Goal: Find specific page/section: Find specific page/section

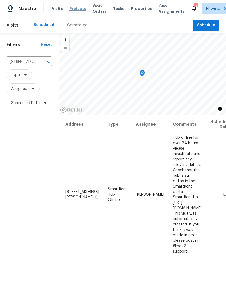
click at [80, 7] on span "Projects" at bounding box center [77, 8] width 17 height 5
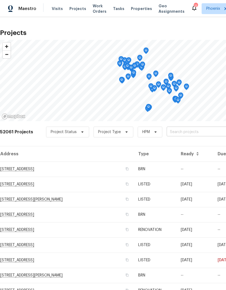
click at [202, 133] on input "text" at bounding box center [198, 132] width 62 height 8
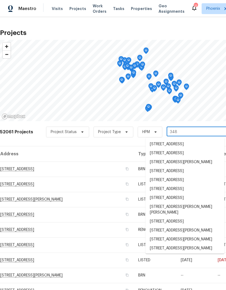
type input "3489"
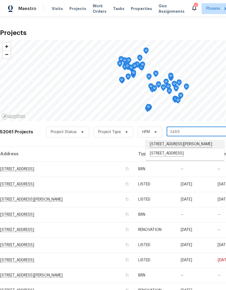
click at [205, 144] on li "[STREET_ADDRESS][PERSON_NAME]" at bounding box center [185, 144] width 79 height 9
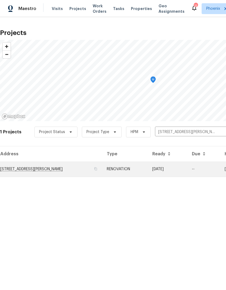
click at [54, 169] on td "[STREET_ADDRESS][PERSON_NAME]" at bounding box center [51, 169] width 103 height 15
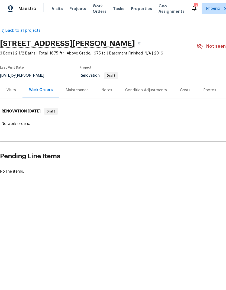
click at [15, 87] on div "Visits" at bounding box center [11, 90] width 23 height 16
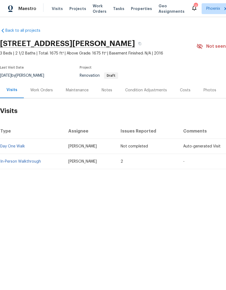
click at [38, 157] on td "In-Person Walkthrough" at bounding box center [32, 161] width 64 height 15
click at [32, 162] on link "In-Person Walkthrough" at bounding box center [20, 162] width 41 height 4
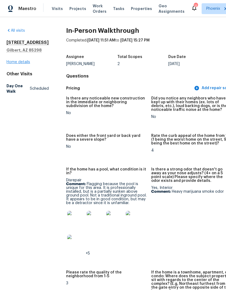
click at [24, 64] on link "Home details" at bounding box center [19, 62] width 24 height 4
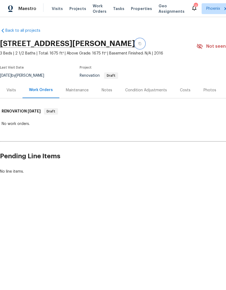
click at [138, 44] on icon "button" at bounding box center [139, 43] width 3 height 3
click at [139, 44] on icon "button" at bounding box center [140, 43] width 3 height 3
